Goal: Find specific page/section: Find specific page/section

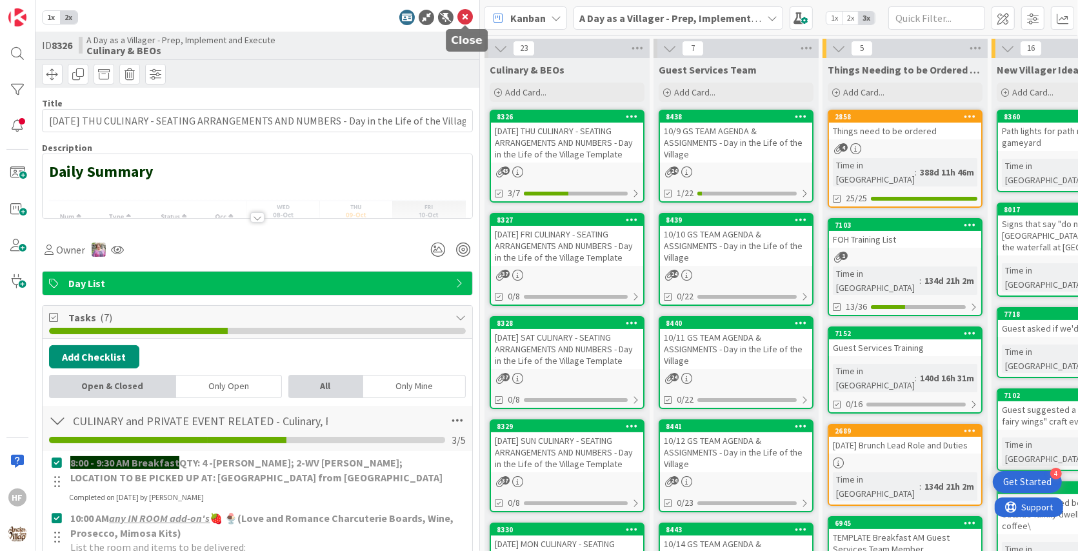
click at [470, 18] on icon at bounding box center [464, 17] width 15 height 15
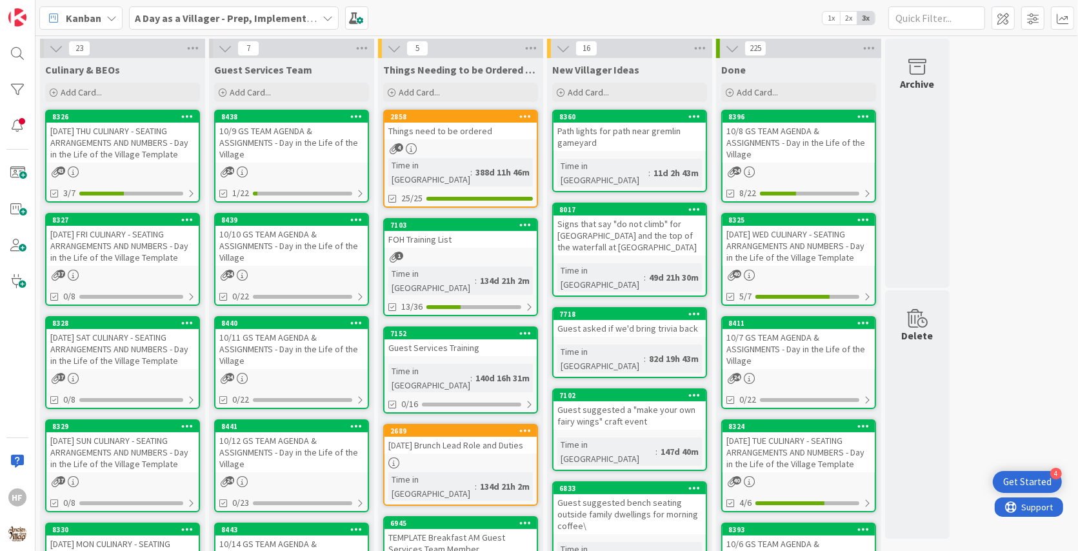
click at [100, 262] on div "[DATE] FRI CULINARY - SEATING ARRANGEMENTS AND NUMBERS - Day in the Life of the…" at bounding box center [122, 246] width 152 height 40
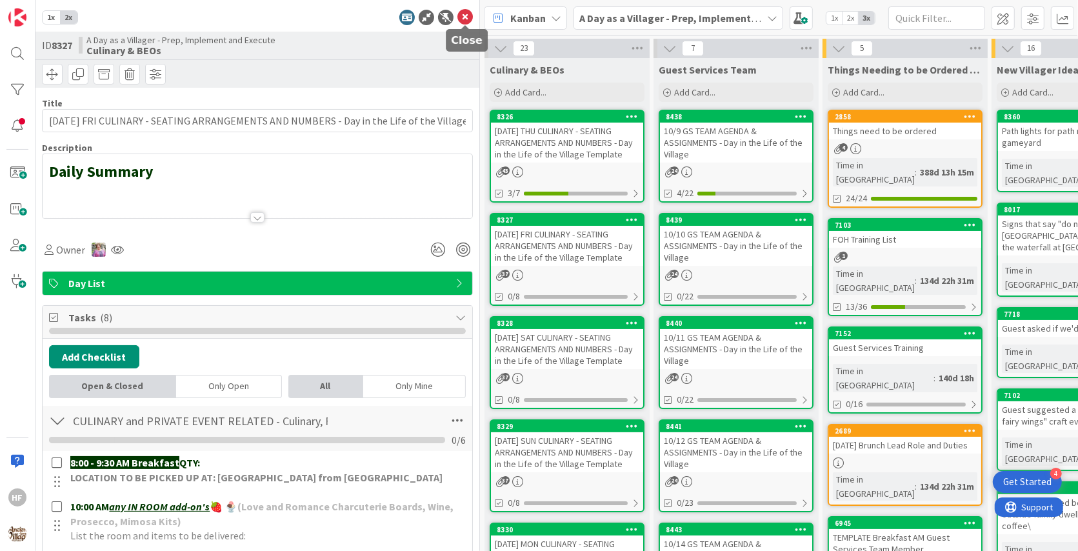
click at [468, 19] on icon at bounding box center [464, 17] width 15 height 15
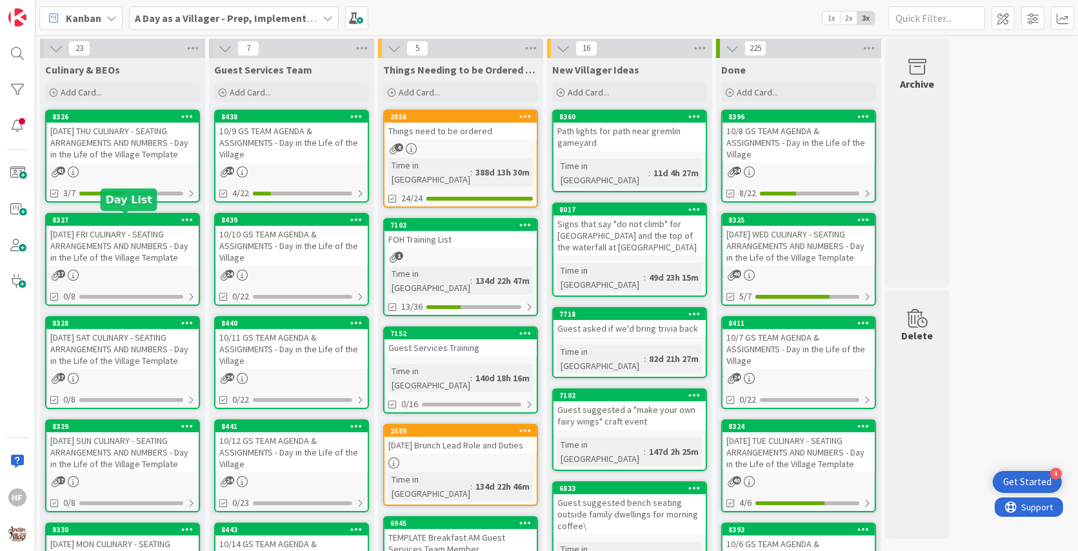
click at [108, 248] on div "[DATE] FRI CULINARY - SEATING ARRANGEMENTS AND NUMBERS - Day in the Life of the…" at bounding box center [122, 246] width 152 height 40
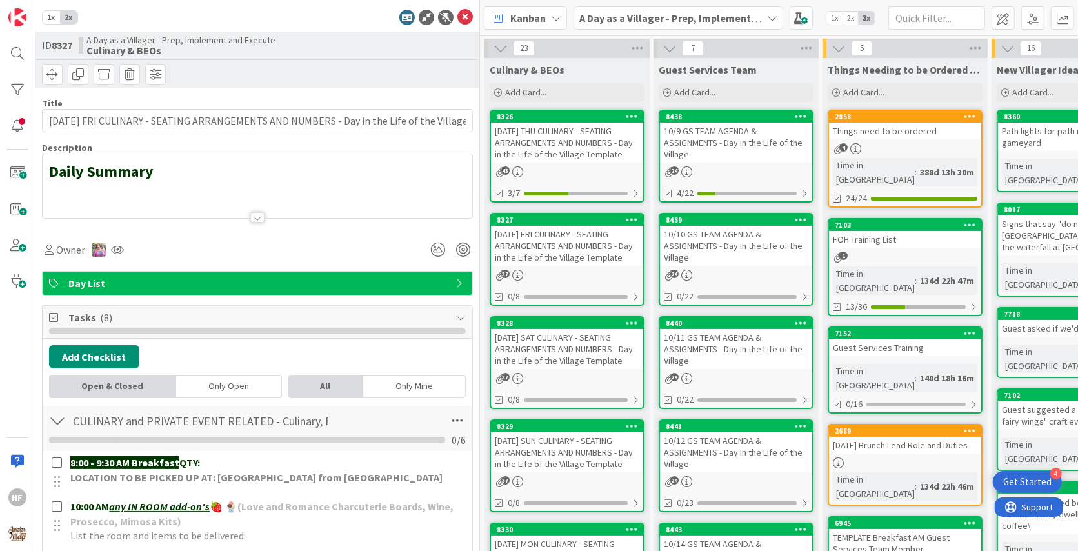
click at [601, 12] on b "A Day as a Villager - Prep, Implement and Execute" at bounding box center [694, 18] width 230 height 13
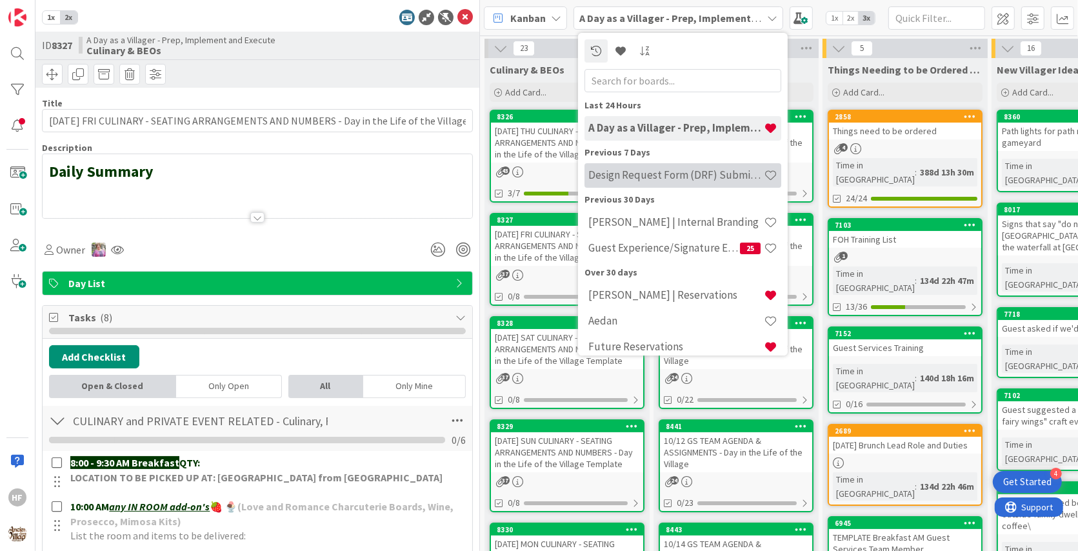
click at [672, 179] on h4 "Design Request Form (DRF) Submittals" at bounding box center [675, 174] width 175 height 13
